Goal: Information Seeking & Learning: Learn about a topic

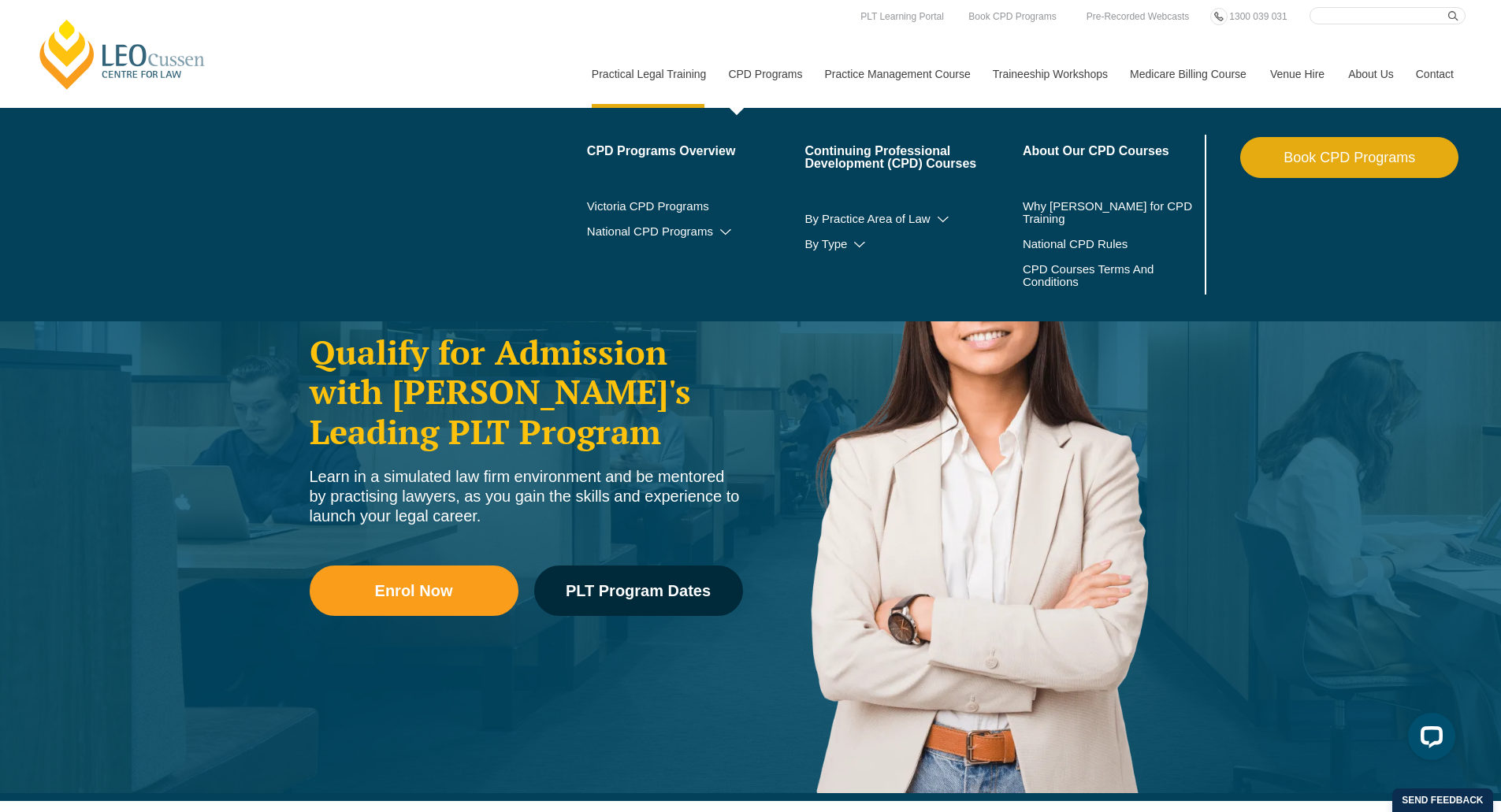
click at [778, 83] on link "CPD Programs" at bounding box center [764, 74] width 96 height 67
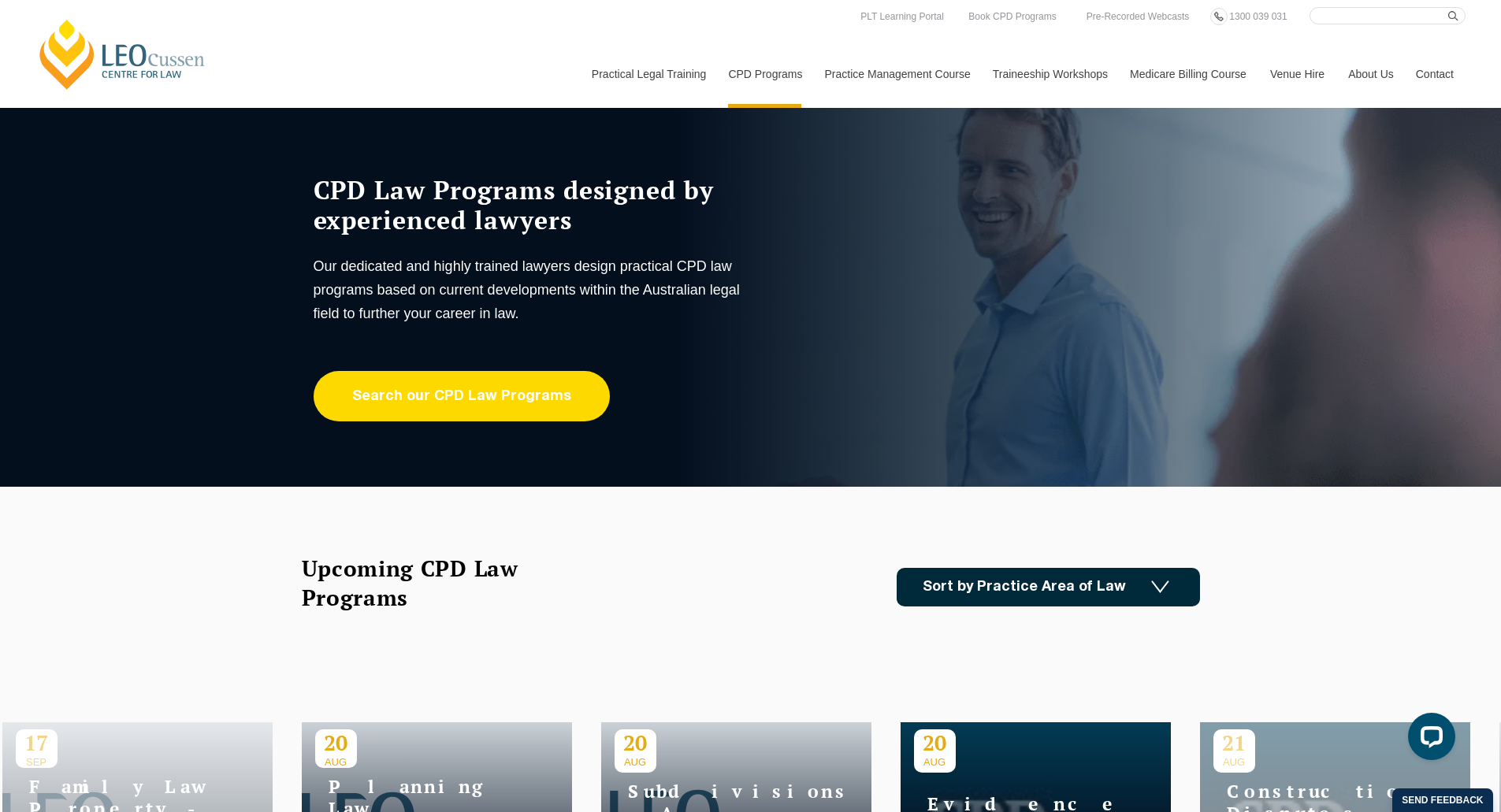
click at [501, 406] on link "Search our CPD Law Programs" at bounding box center [461, 396] width 296 height 51
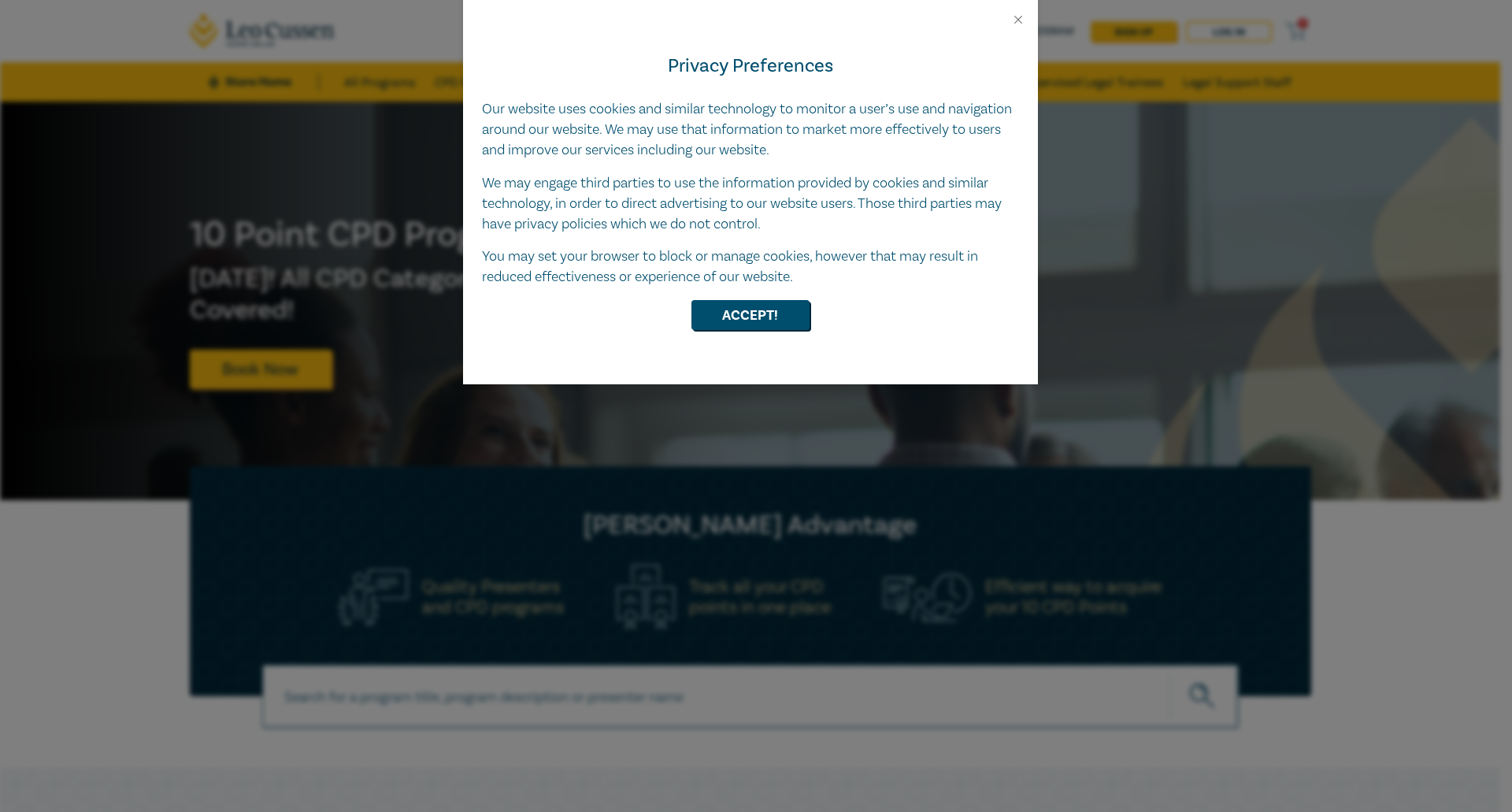
click at [690, 332] on div "Privacy Preferences Our website uses cookies and similar technology to monitor …" at bounding box center [750, 206] width 575 height 357
click at [691, 320] on button "Accept!" at bounding box center [750, 315] width 118 height 30
